Goal: Check status

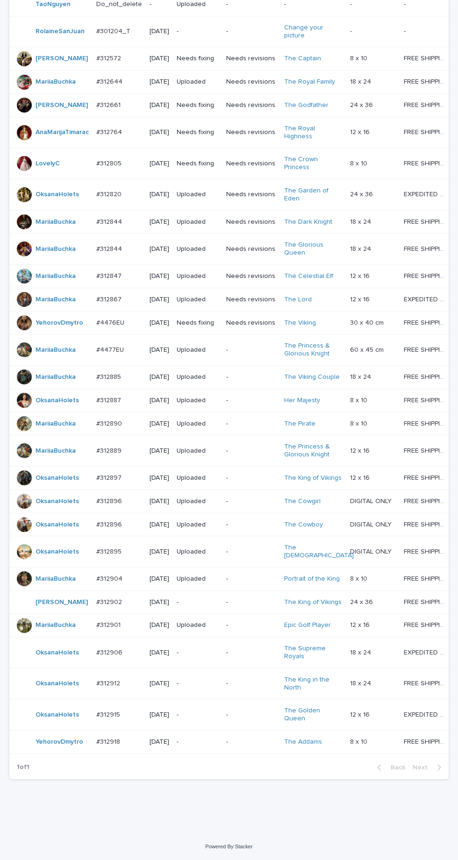
scroll to position [281, 0]
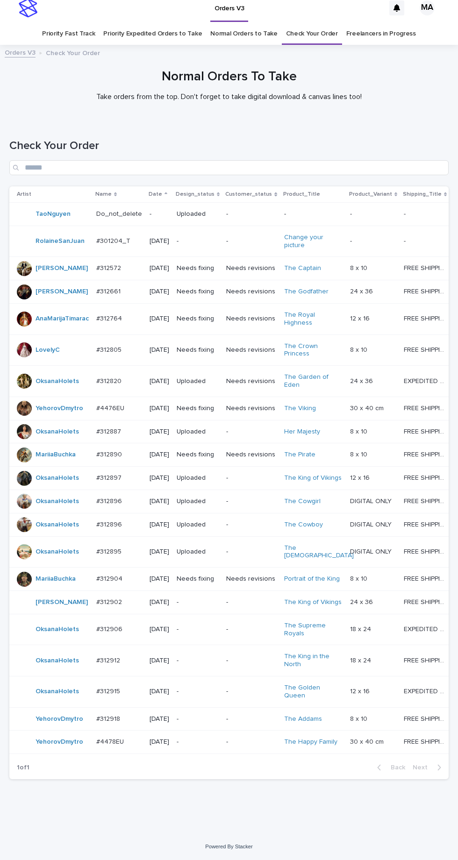
scroll to position [62, 0]
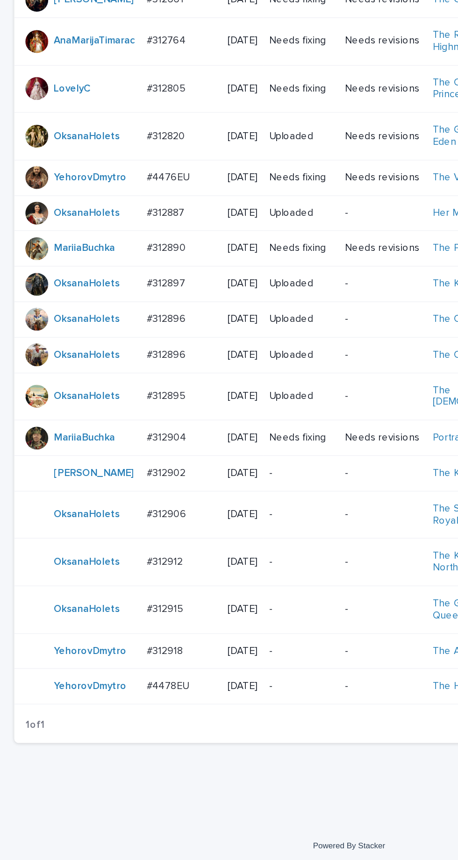
click at [205, 625] on p "-" at bounding box center [198, 629] width 42 height 8
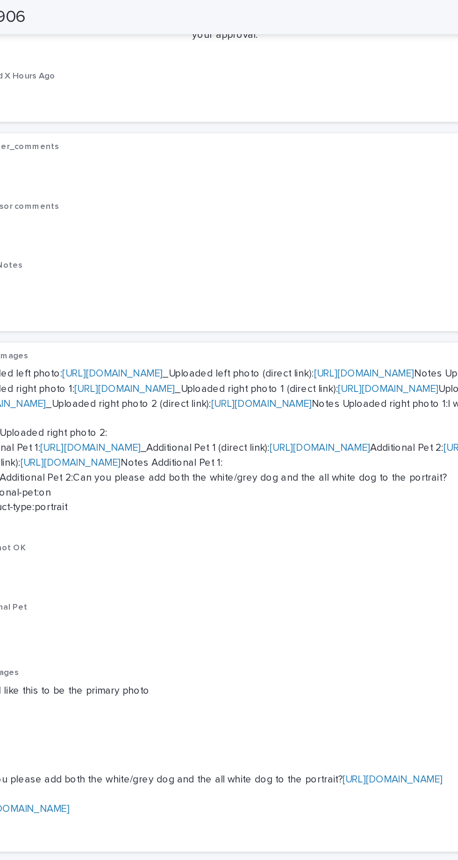
scroll to position [210, 0]
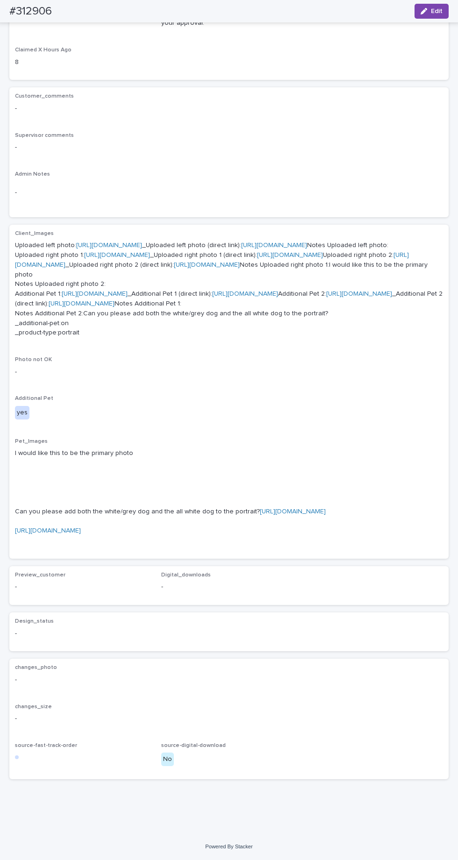
click at [260, 515] on link "https://cdn.shopify.com-uploadkit.app/s/files/1/0033/4807/0511/files/download.h…" at bounding box center [293, 511] width 66 height 7
click at [81, 534] on link "https://cdn.shopify.com-uploadkit.app/s/files/1/0033/4807/0511/files/download.h…" at bounding box center [48, 530] width 66 height 7
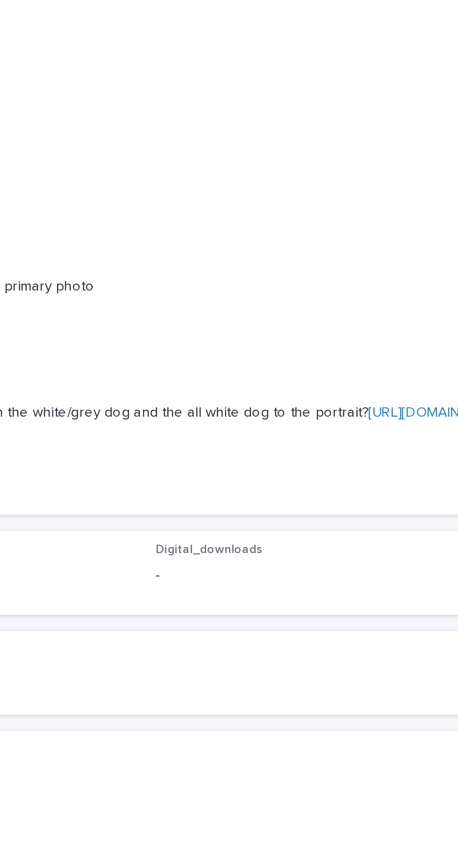
scroll to position [341, 0]
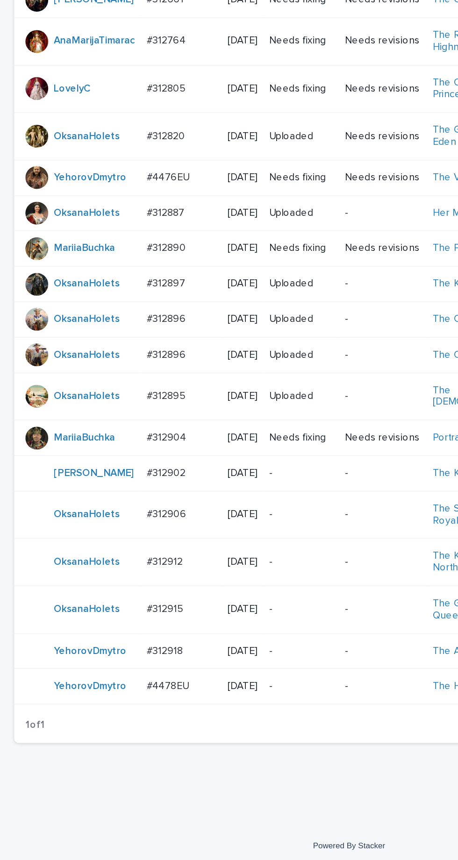
scroll to position [29, 0]
click at [210, 746] on p "-" at bounding box center [198, 742] width 42 height 8
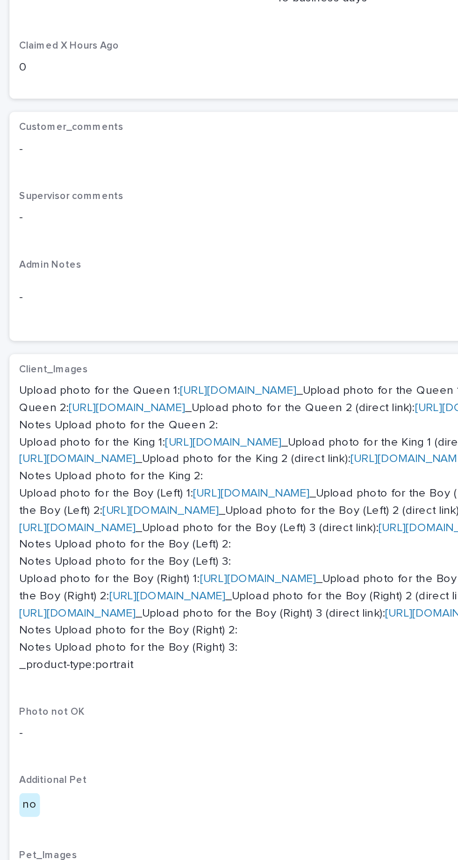
click at [141, 408] on link "https://cdn.shopify.com-uploadkit.app/s/files/1/0033/4807/0511/files/download.h…" at bounding box center [139, 411] width 66 height 7
click at [141, 444] on link "https://cdn.shopify.com-uploadkit.app/s/files/1/0033/4807/0511/files/download.h…" at bounding box center [131, 440] width 66 height 7
click at [109, 424] on link "https://cdn.shopify.com-uploadkit.app/s/files/1/0033/4807/0511/files/download.h…" at bounding box center [76, 420] width 66 height 7
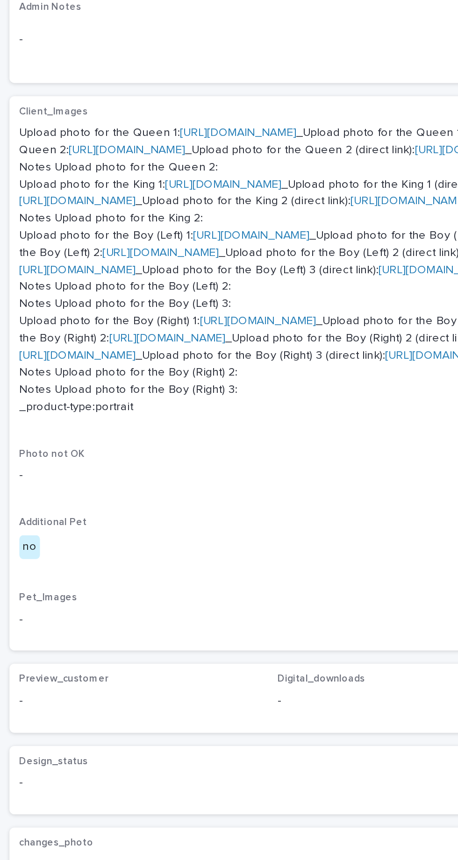
scroll to position [257, 0]
click at [132, 326] on link "https://cdn.shopify.com-uploadkit.app/s/files/1/0033/4807/0511/files/download.h…" at bounding box center [146, 323] width 66 height 7
click at [81, 388] on link "https://cdn.shopify.com-uploadkit.app/s/files/1/0033/4807/0511/files/download.h…" at bounding box center [48, 391] width 66 height 7
click at [149, 368] on link "https://cdn.shopify.com-uploadkit.app/s/files/1/0033/4807/0511/files/download.h…" at bounding box center [150, 371] width 66 height 7
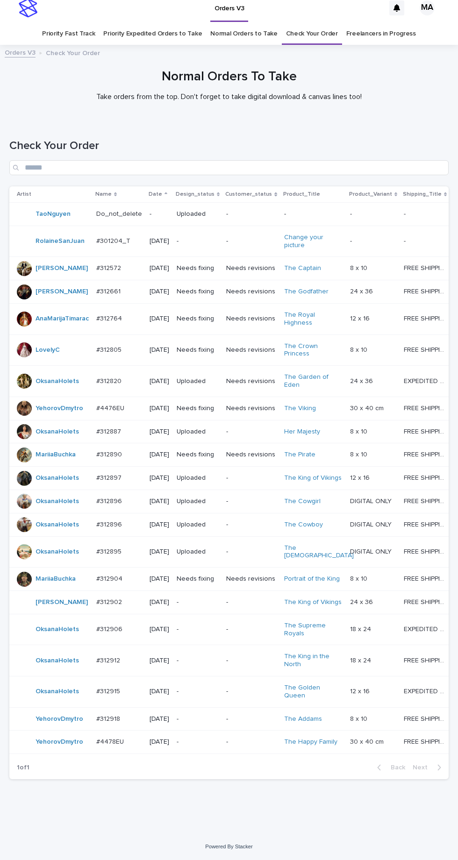
scroll to position [34, 0]
click at [211, 727] on div "-" at bounding box center [198, 718] width 42 height 15
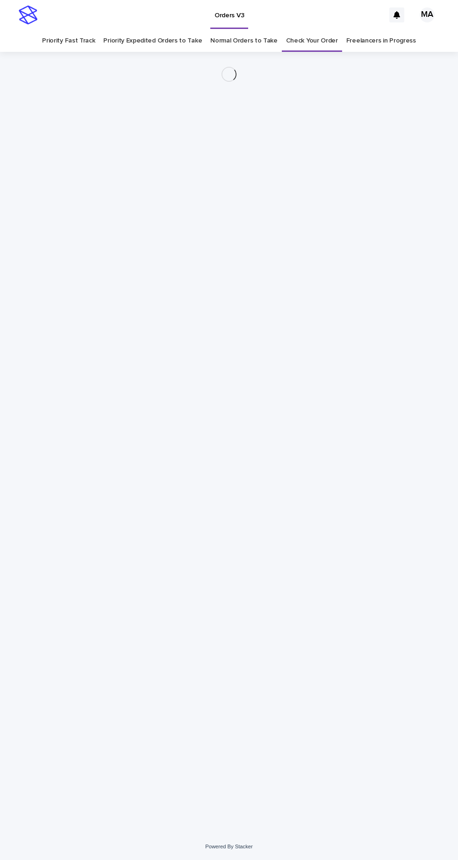
scroll to position [29, 0]
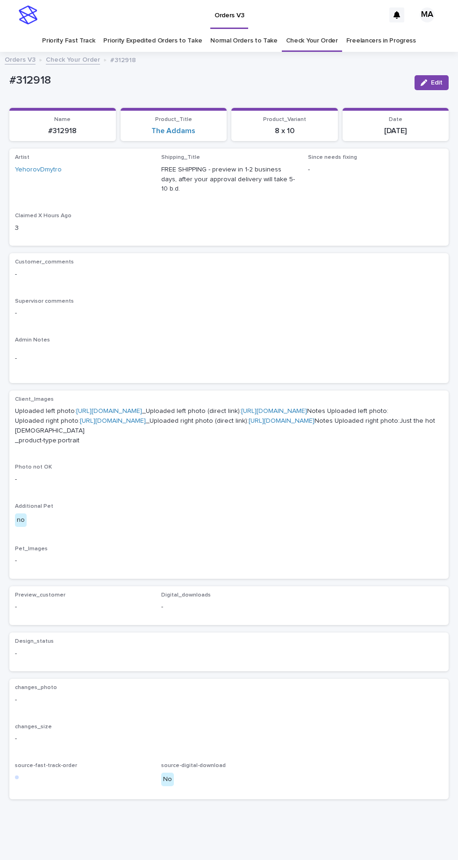
click at [130, 408] on link "https://cdn.shopify.com-uploadkit.app/s/files/1/0033/4807/0511/files/download.h…" at bounding box center [109, 411] width 66 height 7
click at [144, 424] on link "https://cdn.shopify.com-uploadkit.app/s/files/1/0033/4807/0511/files/download.h…" at bounding box center [113, 420] width 66 height 7
